Goal: Information Seeking & Learning: Learn about a topic

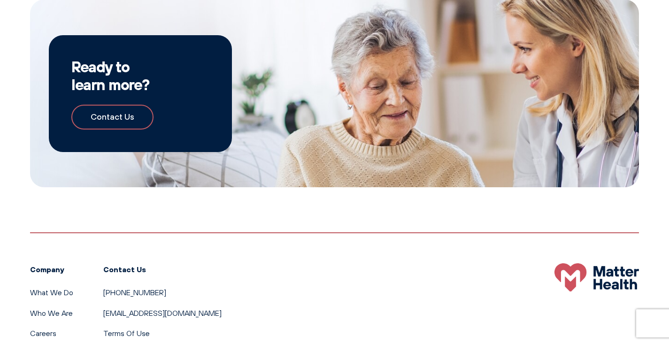
scroll to position [1497, 0]
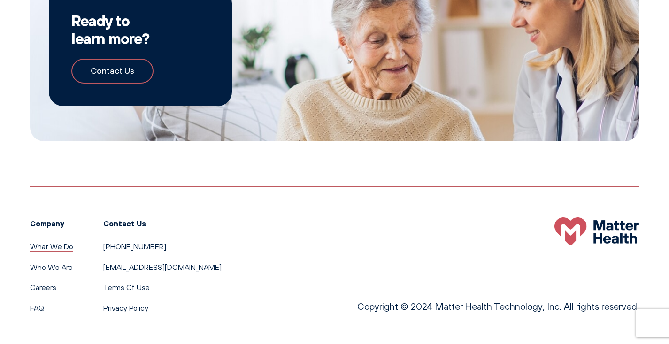
click at [65, 245] on link "What We Do" at bounding box center [51, 246] width 43 height 9
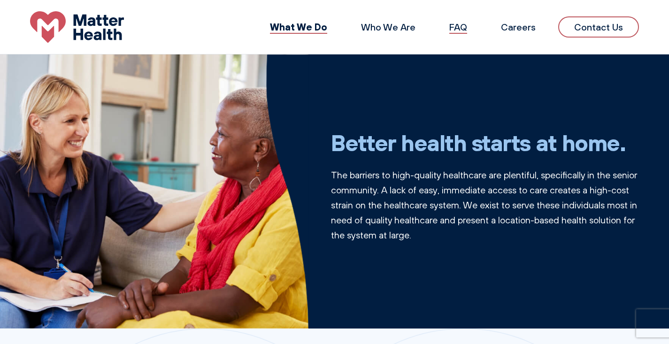
click at [465, 26] on link "FAQ" at bounding box center [458, 27] width 18 height 12
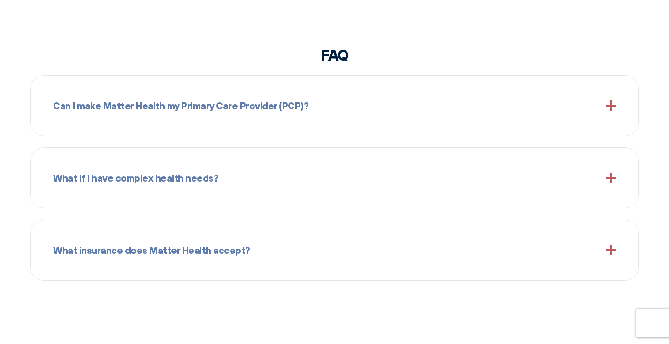
scroll to position [925, 0]
click at [233, 118] on div "Can I make Matter Health my Primary Care Provider (PCP)?" at bounding box center [334, 105] width 563 height 38
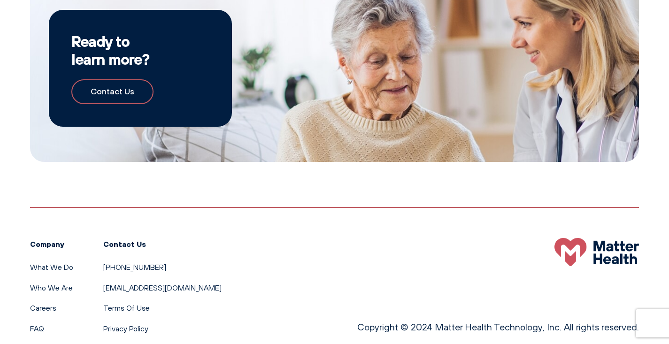
scroll to position [1518, 0]
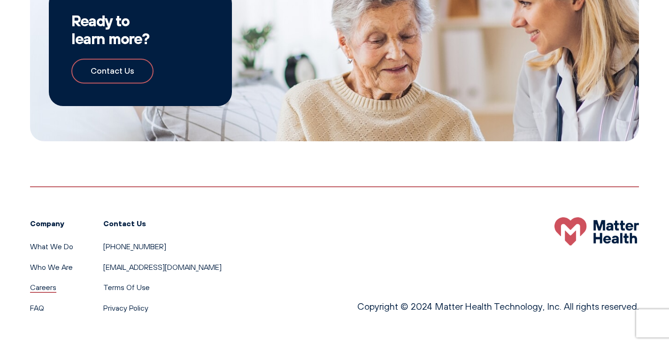
click at [39, 286] on link "Careers" at bounding box center [43, 286] width 26 height 9
